Goal: Task Accomplishment & Management: Complete application form

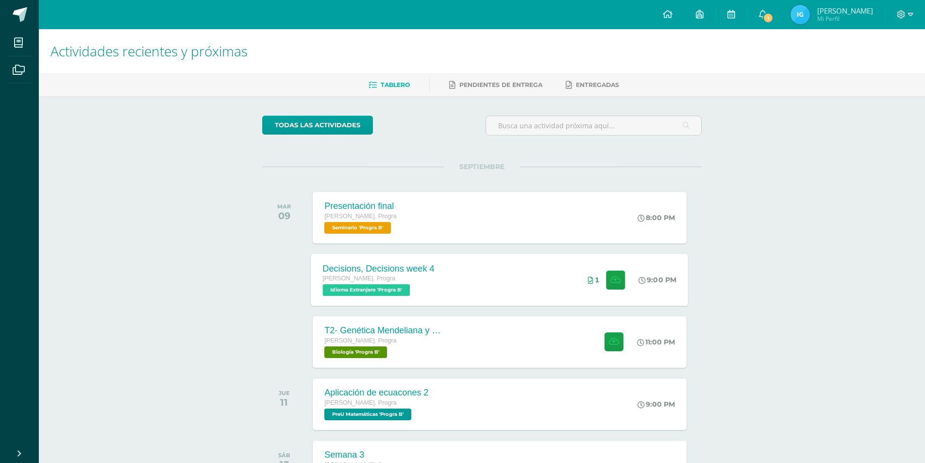
click at [471, 265] on div "Decisions, Decisions week 4 [PERSON_NAME]. Progra Idioma Extranjero 'Progra B' …" at bounding box center [499, 279] width 377 height 52
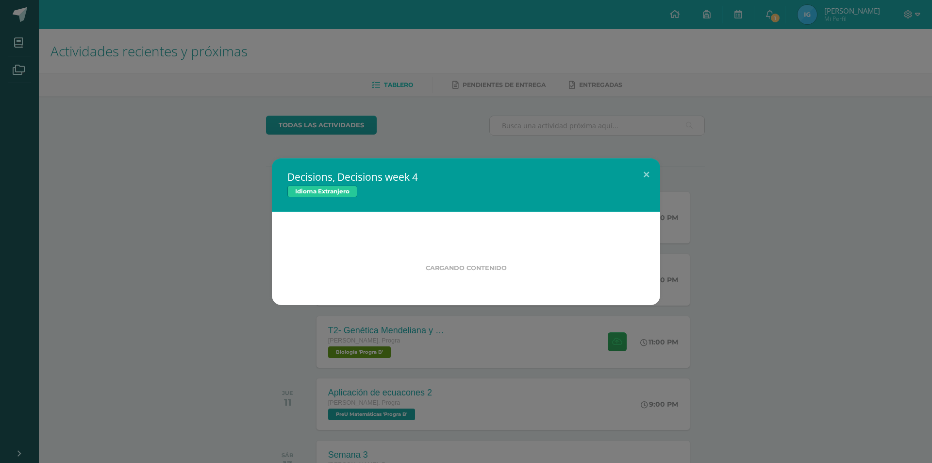
click at [417, 366] on div "Decisions, Decisions week 4 Idioma Extranjero Cargando contenido Loading..." at bounding box center [466, 231] width 932 height 463
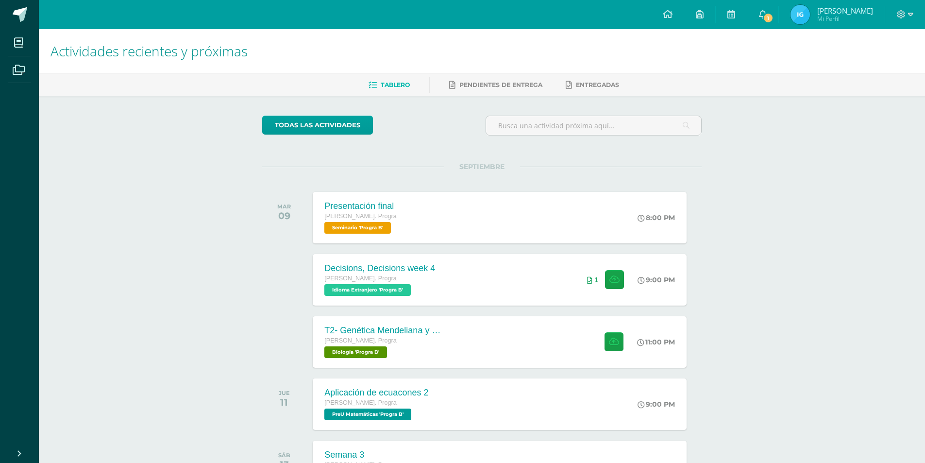
click at [452, 348] on div "T2- Genética Mendeliana y sus aplicaciones [PERSON_NAME]. Progra Biología 'Prog…" at bounding box center [383, 341] width 140 height 51
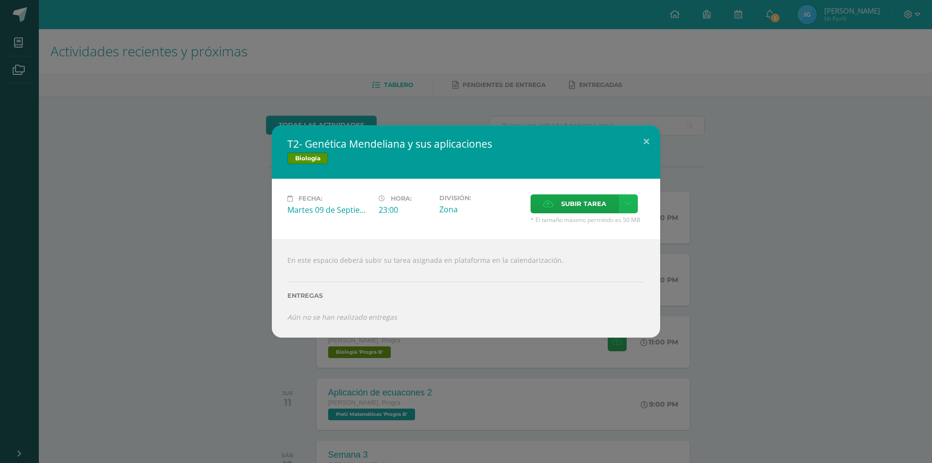
click at [626, 205] on icon at bounding box center [628, 204] width 7 height 8
click at [578, 227] on span "Subir enlace" at bounding box center [587, 224] width 41 height 9
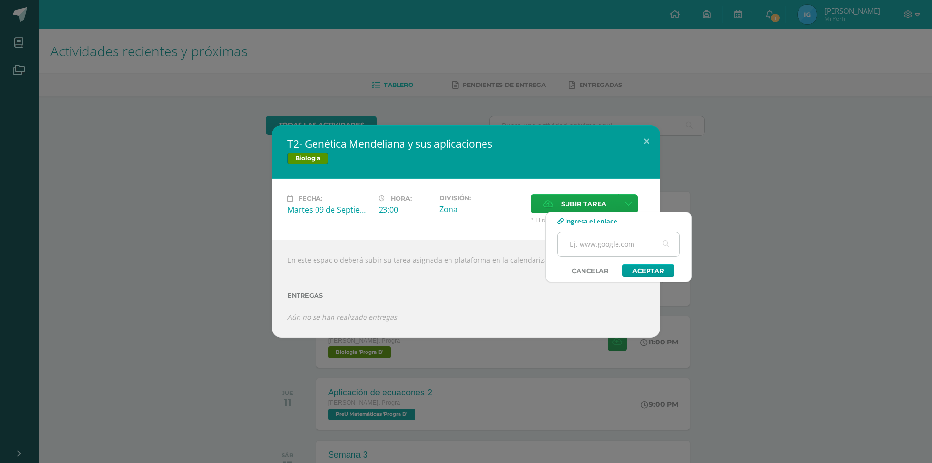
click at [636, 243] on input "text" at bounding box center [618, 244] width 121 height 24
paste input "[URL][DOMAIN_NAME]"
type input "[URL][DOMAIN_NAME]"
click at [646, 270] on link "Aceptar" at bounding box center [649, 270] width 52 height 13
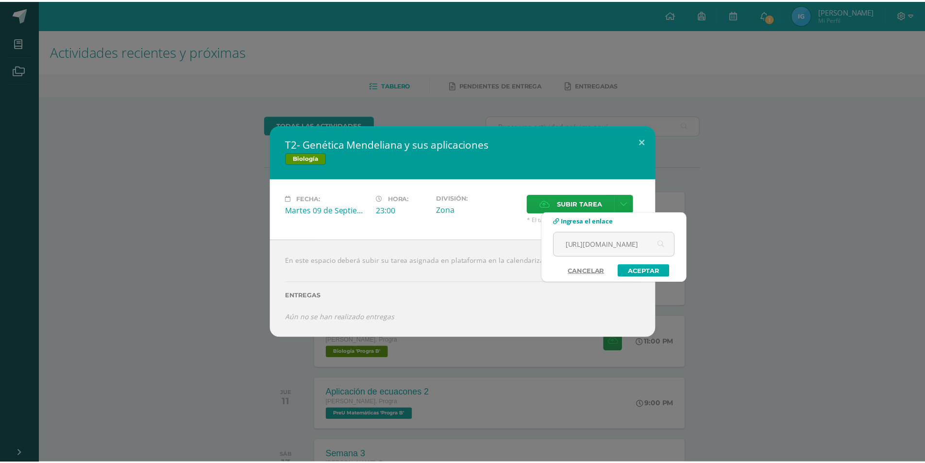
scroll to position [0, 0]
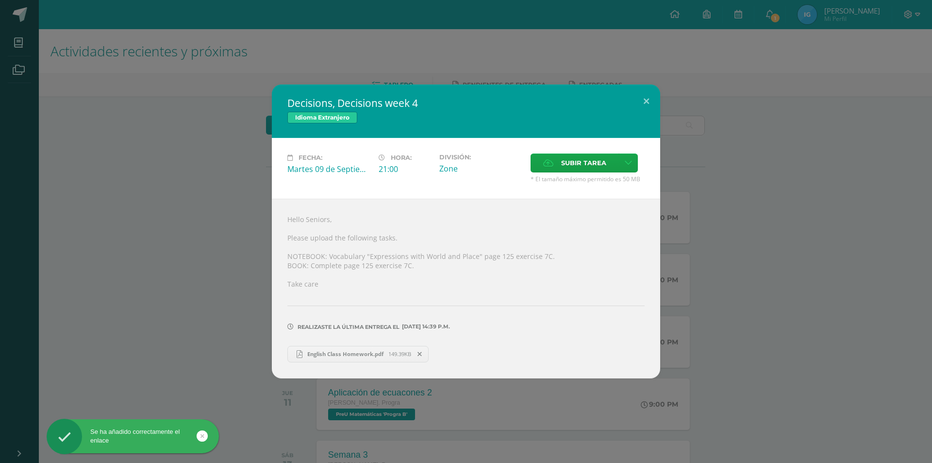
click at [205, 344] on div "Decisions, Decisions week 4 Idioma Extranjero Fecha: Martes 09 de Septiembre Ho…" at bounding box center [466, 230] width 925 height 293
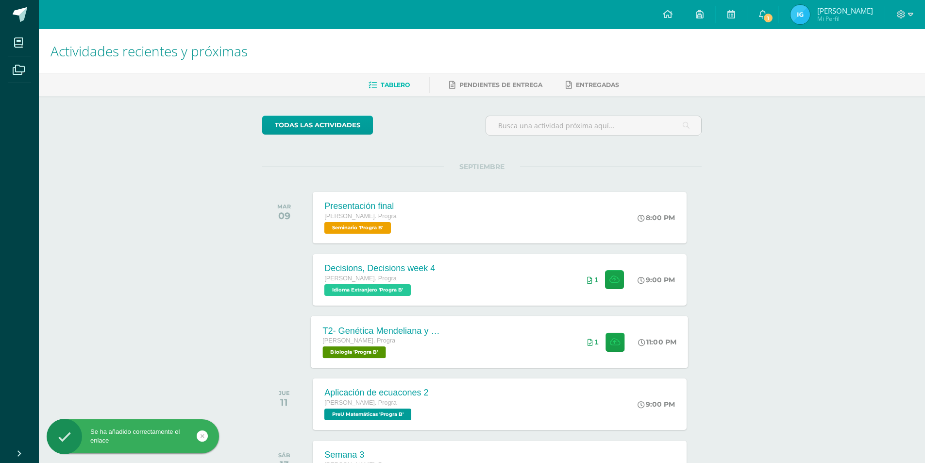
click at [416, 330] on div "T2- Genética Mendeliana y sus aplicaciones" at bounding box center [382, 330] width 118 height 10
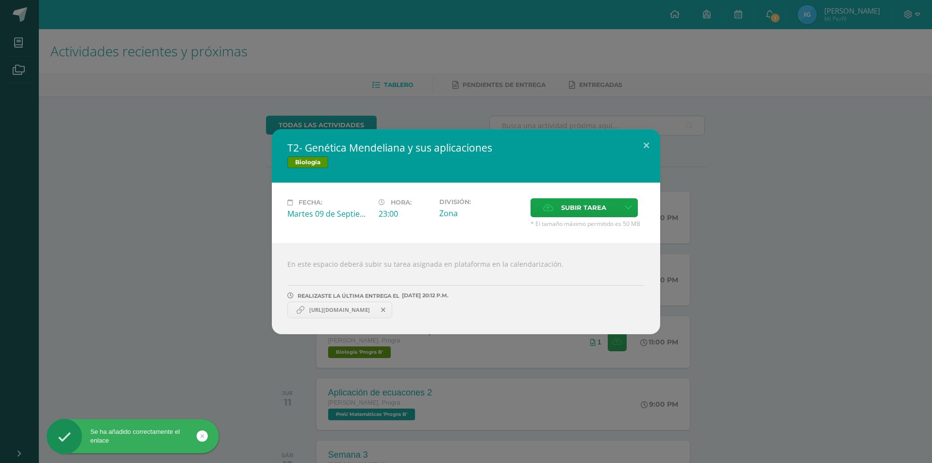
click at [197, 296] on div "T2- Genética Mendeliana y sus aplicaciones Biología Fecha: Martes 09 de Septiem…" at bounding box center [466, 231] width 925 height 205
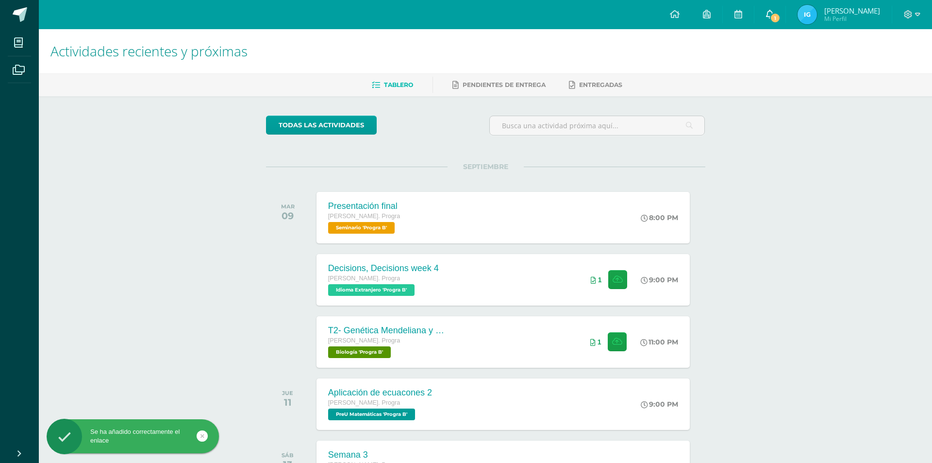
click at [773, 15] on span "1" at bounding box center [775, 18] width 11 height 11
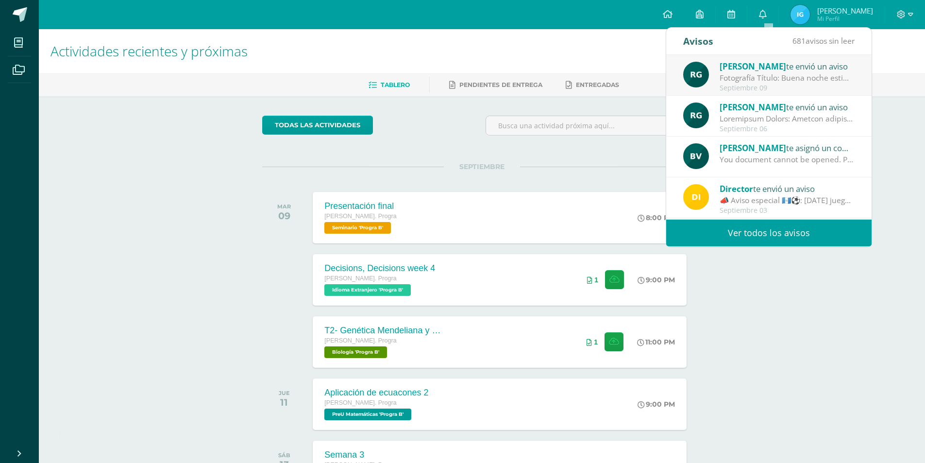
click at [741, 83] on div "Fotografía Título: Buena noche estimados estudiantes, espero que se encuentren …" at bounding box center [787, 77] width 135 height 11
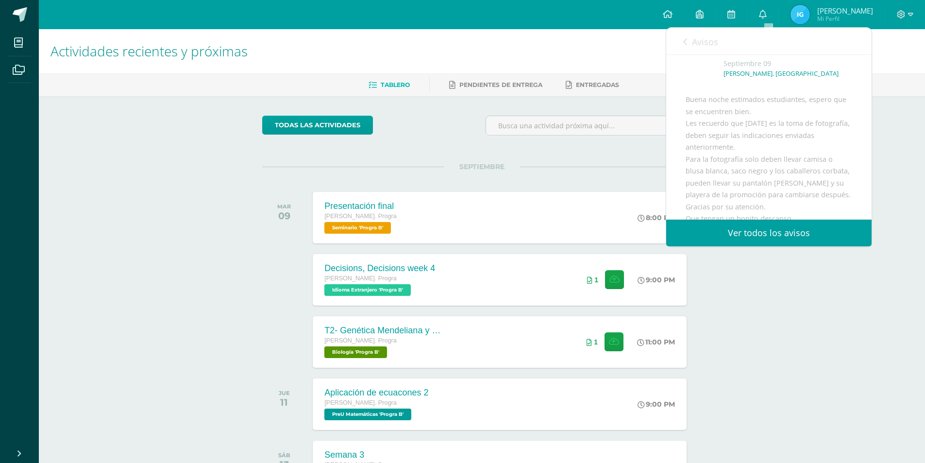
scroll to position [97, 0]
click at [783, 292] on div "Actividades recientes y próximas Tablero Pendientes de entrega Entregadas todas…" at bounding box center [482, 322] width 886 height 586
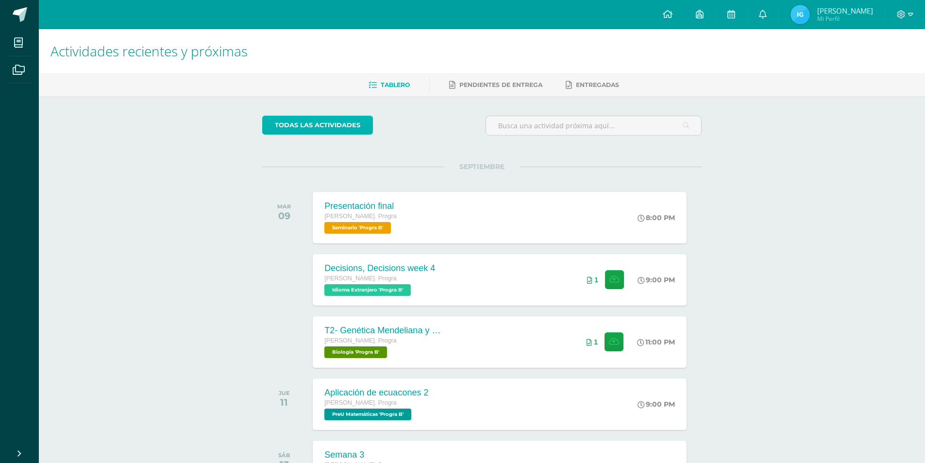
click at [325, 132] on link "todas las Actividades" at bounding box center [317, 125] width 111 height 19
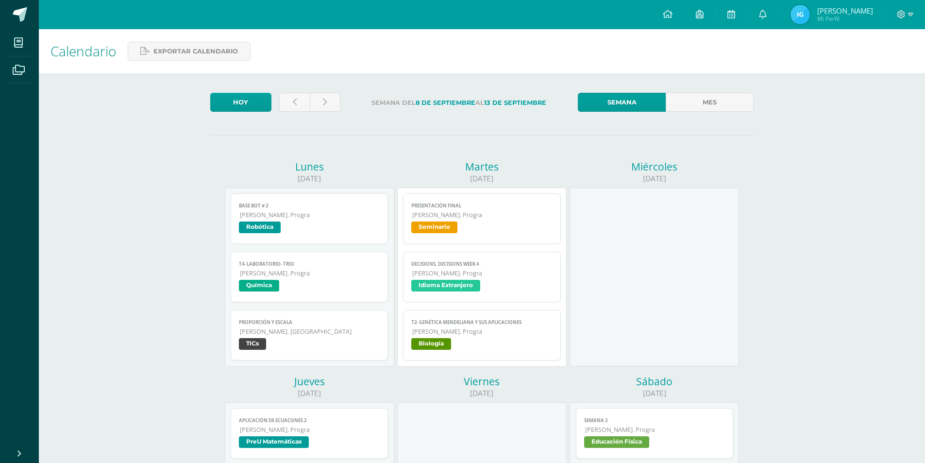
scroll to position [243, 0]
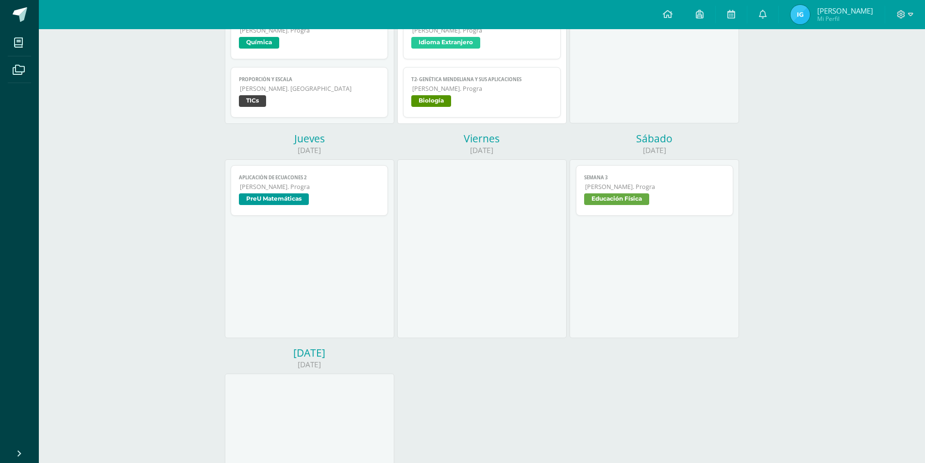
click at [337, 189] on span "[PERSON_NAME]. Progra" at bounding box center [310, 187] width 140 height 8
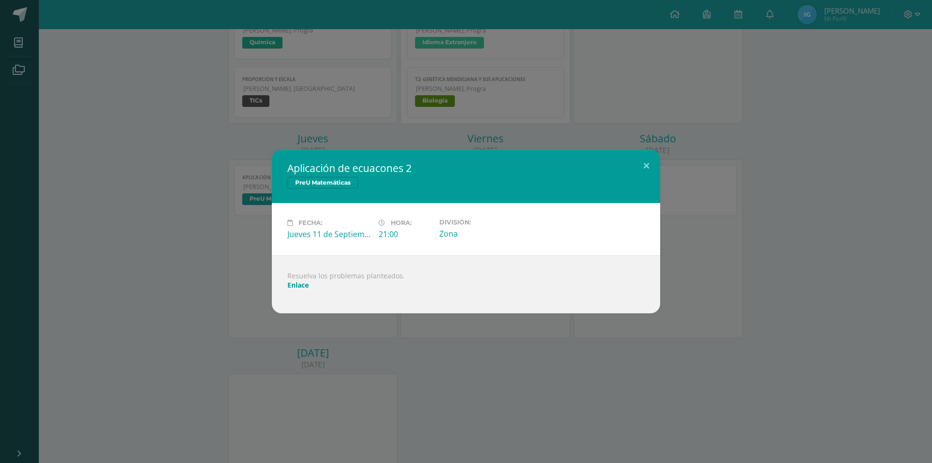
click at [194, 286] on div "Aplicación de ecuacones 2 PreU Matemáticas Fecha: [DATE] Hora: 21:00 División: …" at bounding box center [466, 232] width 925 height 164
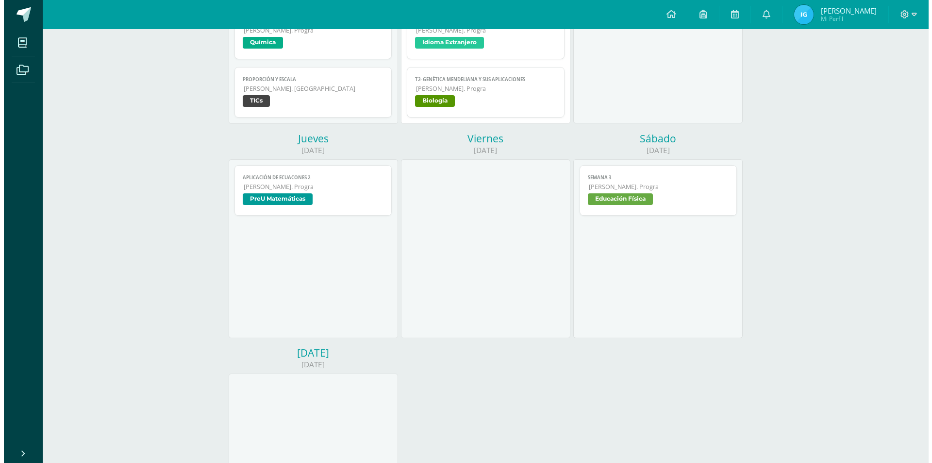
scroll to position [194, 0]
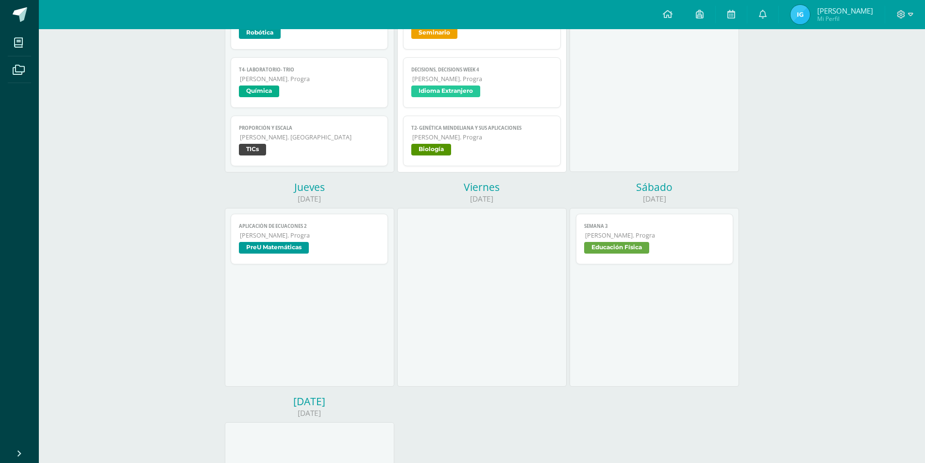
click at [348, 236] on span "[PERSON_NAME]. Progra" at bounding box center [310, 235] width 140 height 8
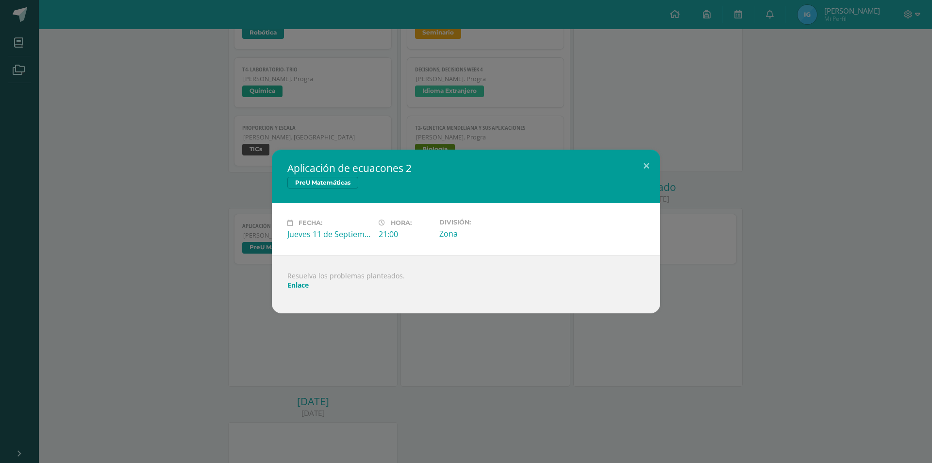
click at [299, 284] on link "Enlace" at bounding box center [297, 284] width 21 height 9
click at [169, 162] on div "Aplicación de ecuacones 2 PreU Matemáticas Fecha: [DATE] Hora: 21:00 División: …" at bounding box center [466, 232] width 925 height 164
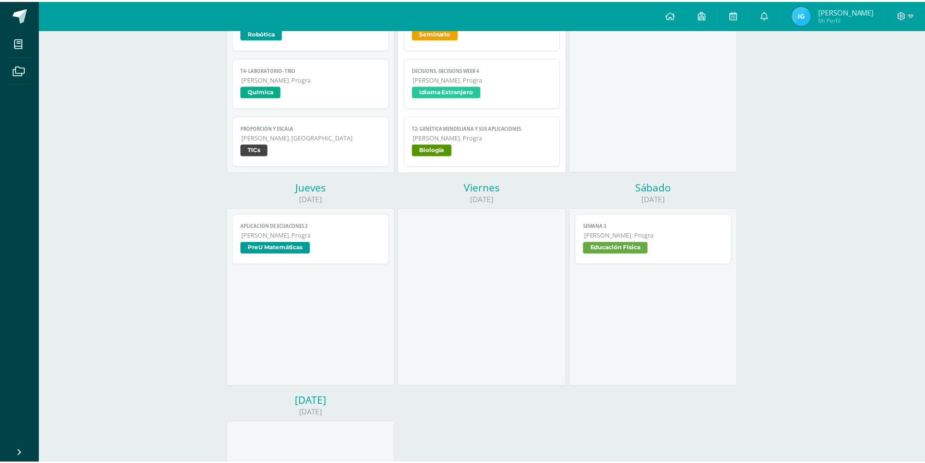
scroll to position [0, 0]
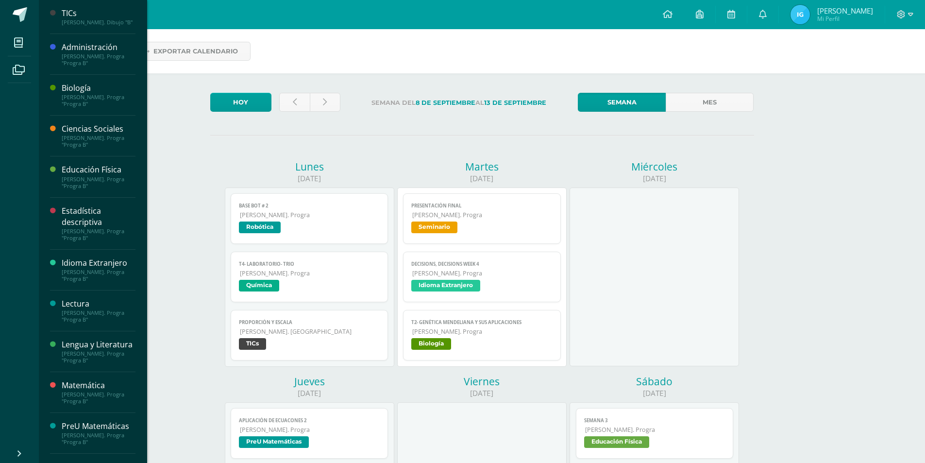
click at [100, 325] on div "Lectura [PERSON_NAME]. Progra "Progra B"" at bounding box center [92, 310] width 85 height 41
click at [104, 302] on div "Lectura" at bounding box center [99, 303] width 74 height 11
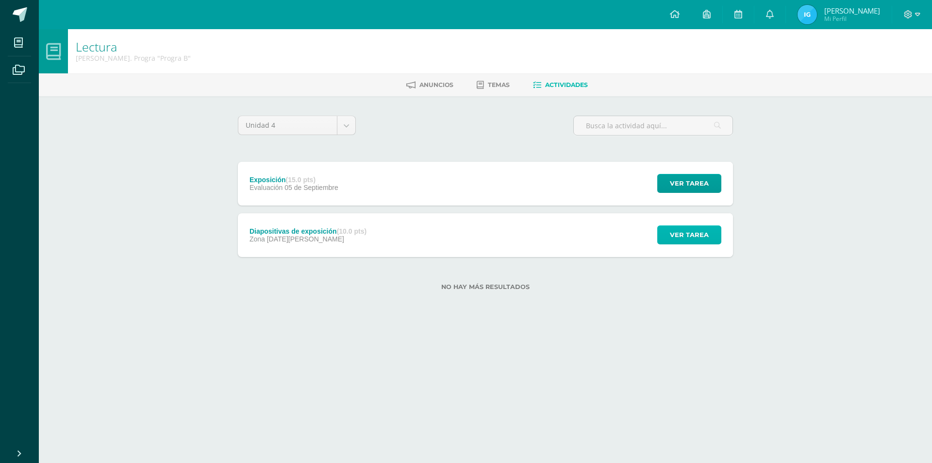
click at [674, 242] on span "Ver tarea" at bounding box center [689, 235] width 39 height 18
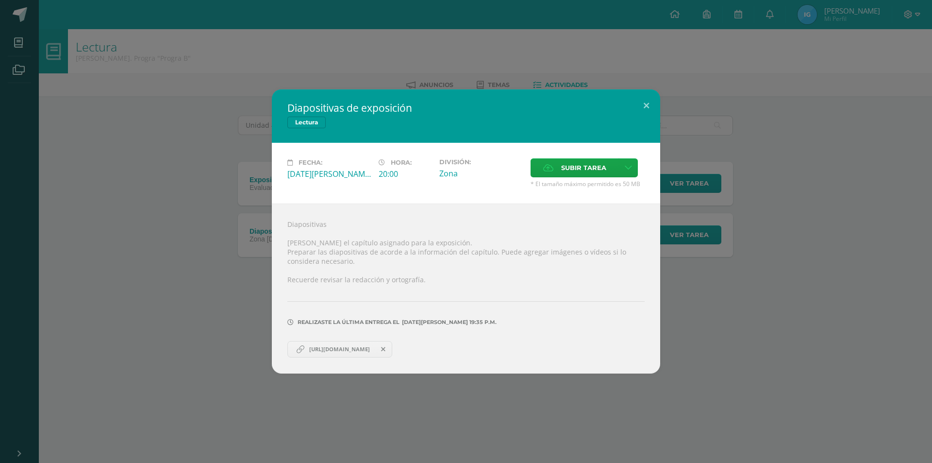
click at [340, 344] on link "https://docs.google.com/presentation/d/1ZDO0ERvn3sb9wTzK0XR8IQKX41IRrhBULrqd6Hi…" at bounding box center [339, 349] width 105 height 17
